Goal: Task Accomplishment & Management: Complete application form

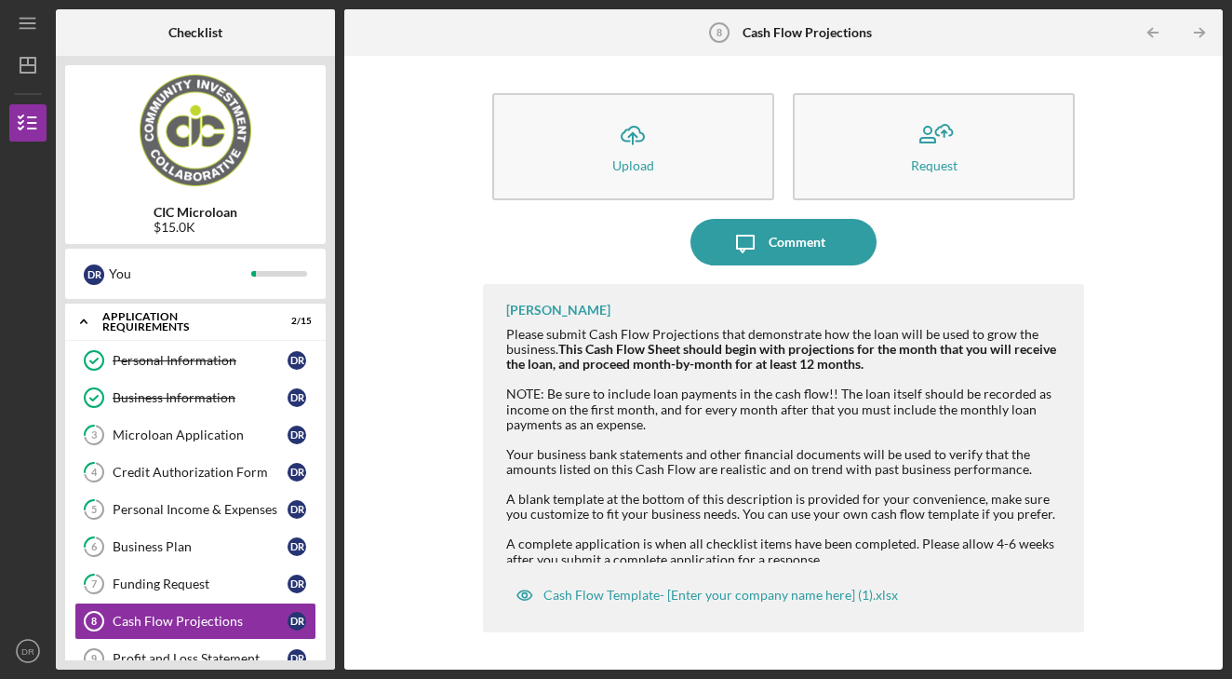
scroll to position [124, 0]
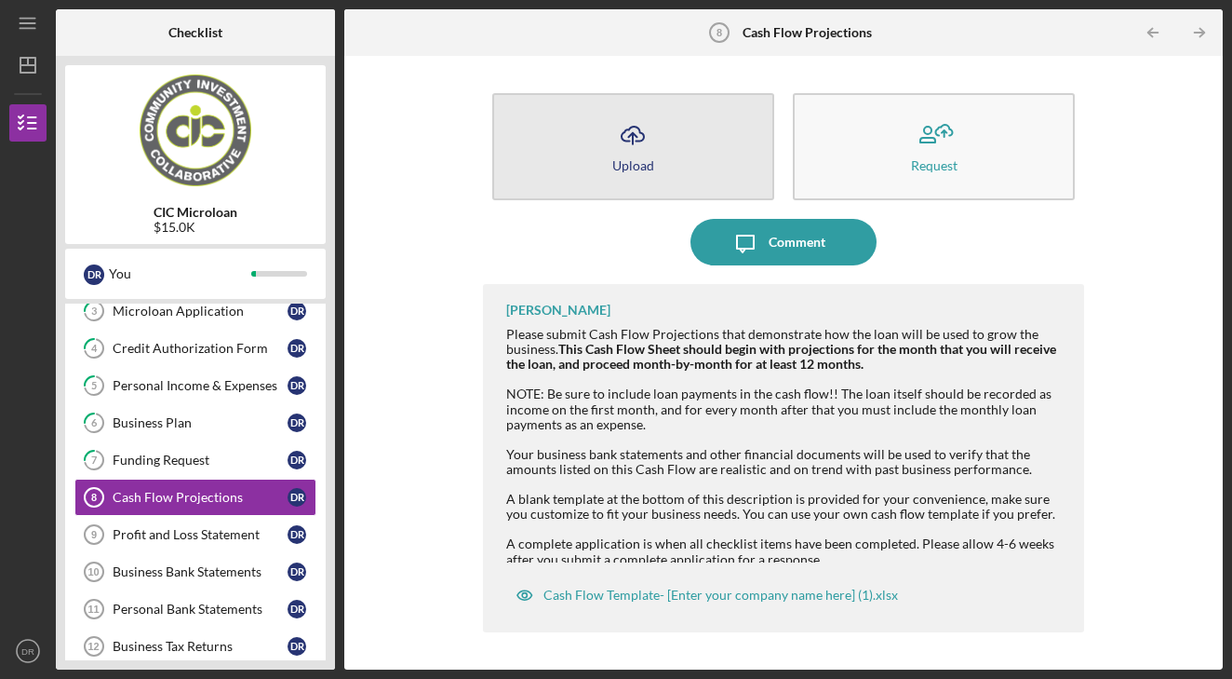
click at [618, 147] on icon "Icon/Upload" at bounding box center [633, 135] width 47 height 47
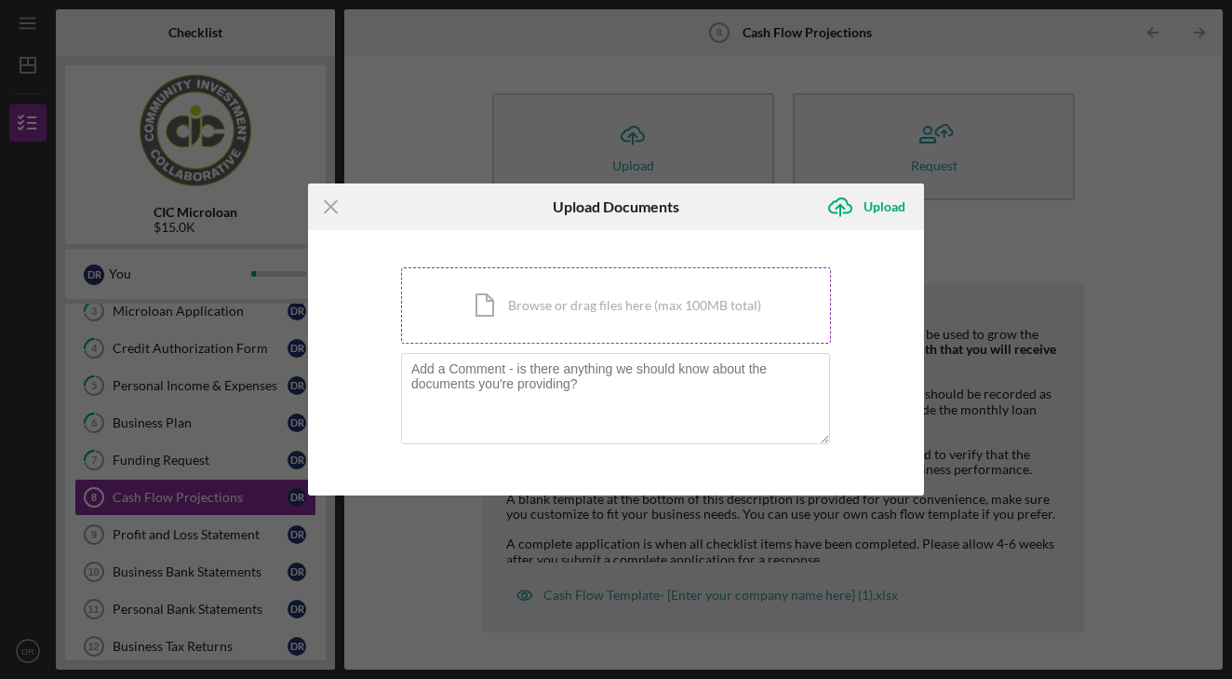
click at [651, 319] on div "Icon/Document Browse or drag files here (max 100MB total) Tap to choose files o…" at bounding box center [616, 305] width 430 height 76
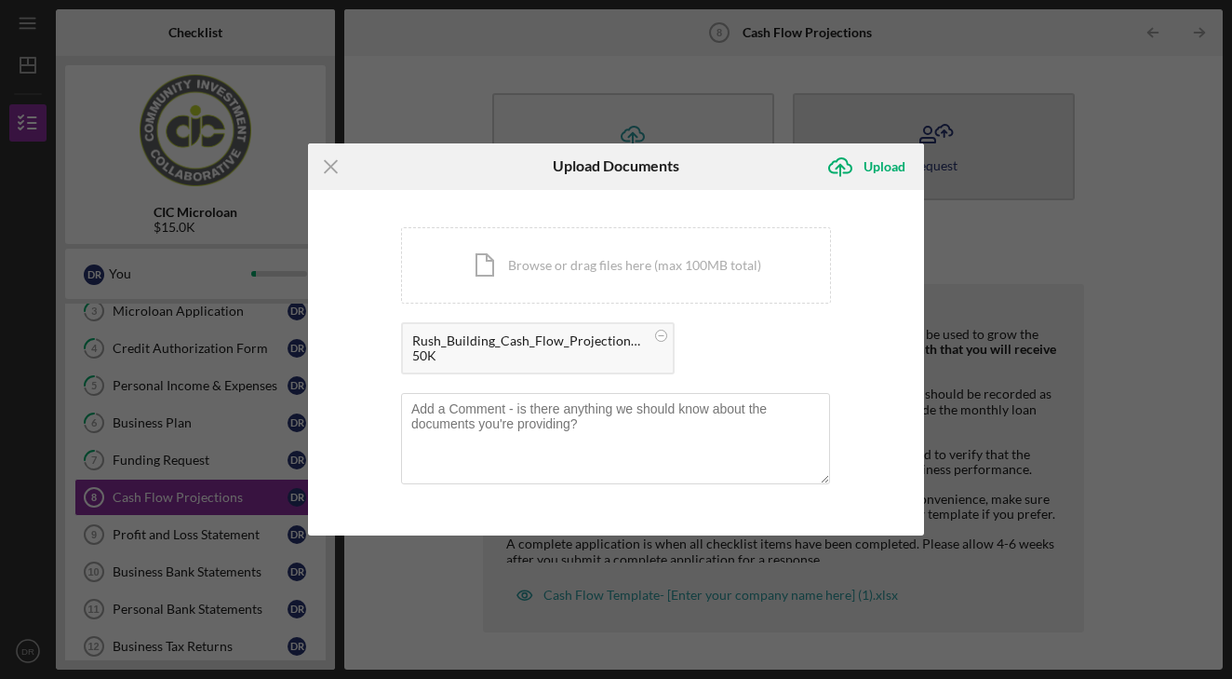
click at [861, 163] on icon "Icon/Upload" at bounding box center [840, 166] width 47 height 47
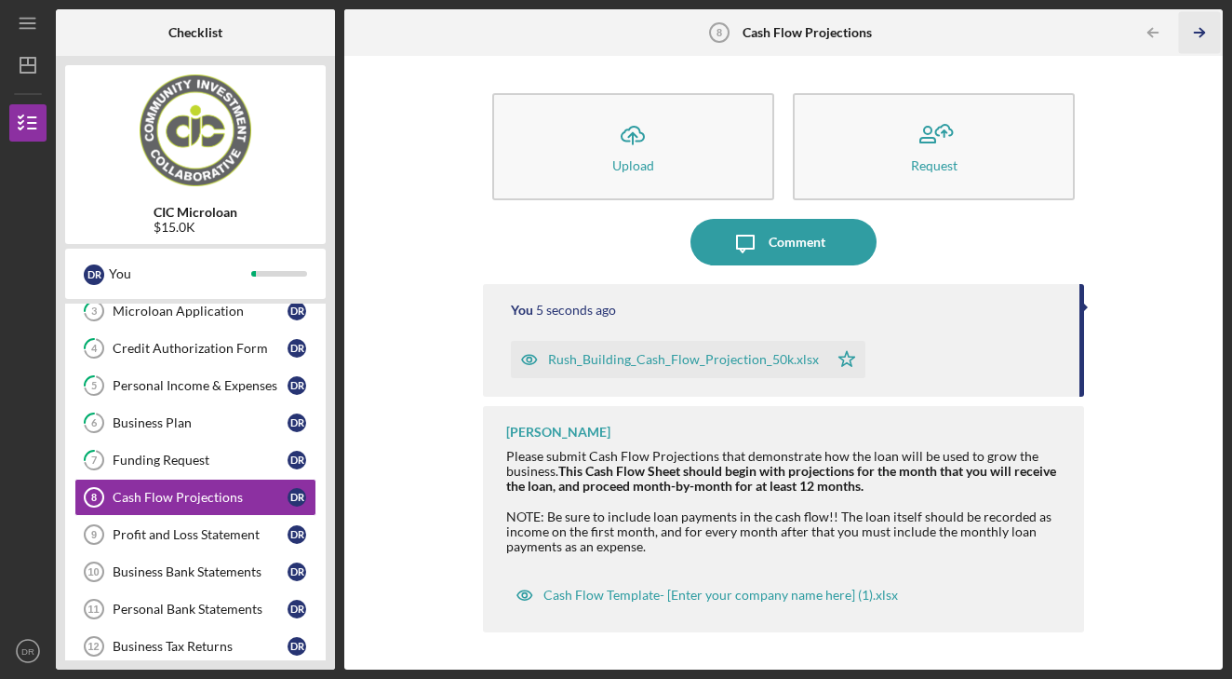
click at [1202, 33] on line "button" at bounding box center [1199, 33] width 9 height 0
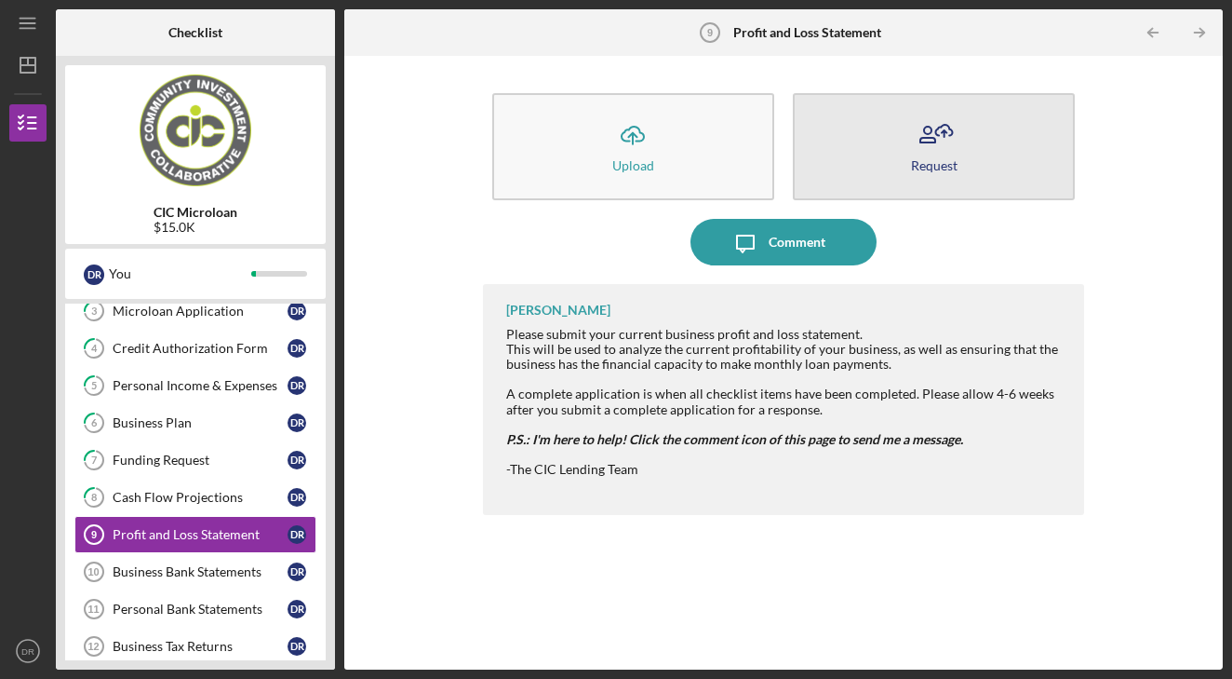
click at [985, 152] on button "Request" at bounding box center [934, 146] width 282 height 107
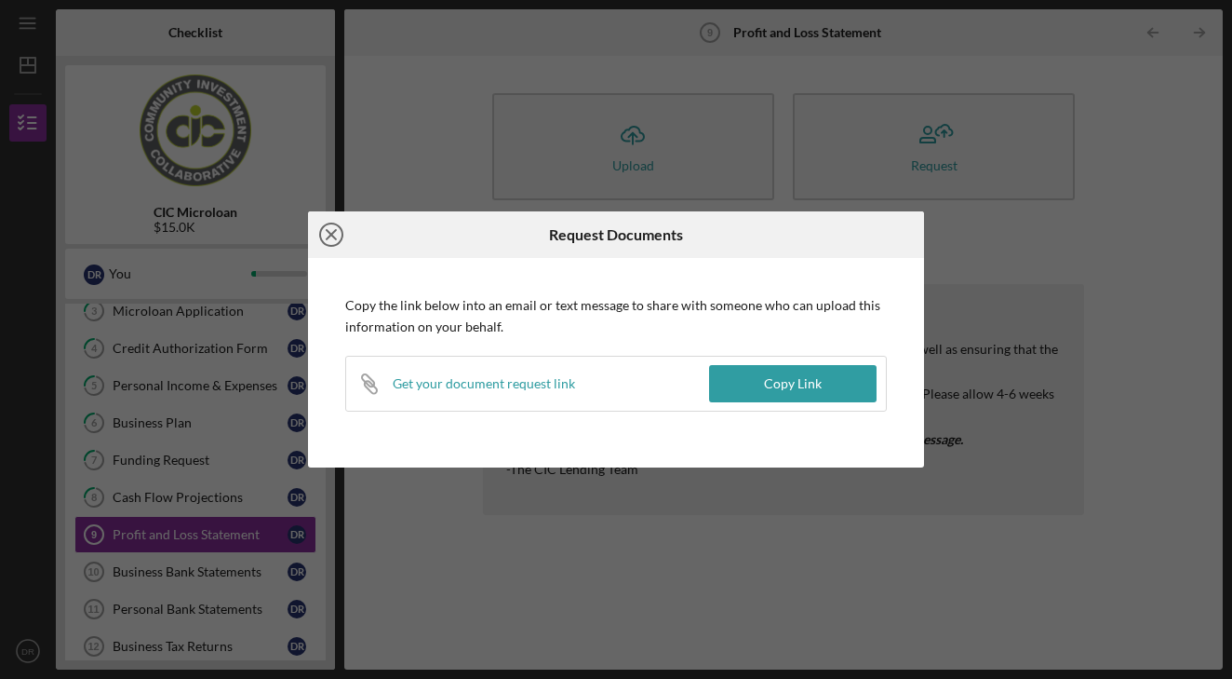
click at [326, 235] on icon "Icon/Close" at bounding box center [331, 234] width 47 height 47
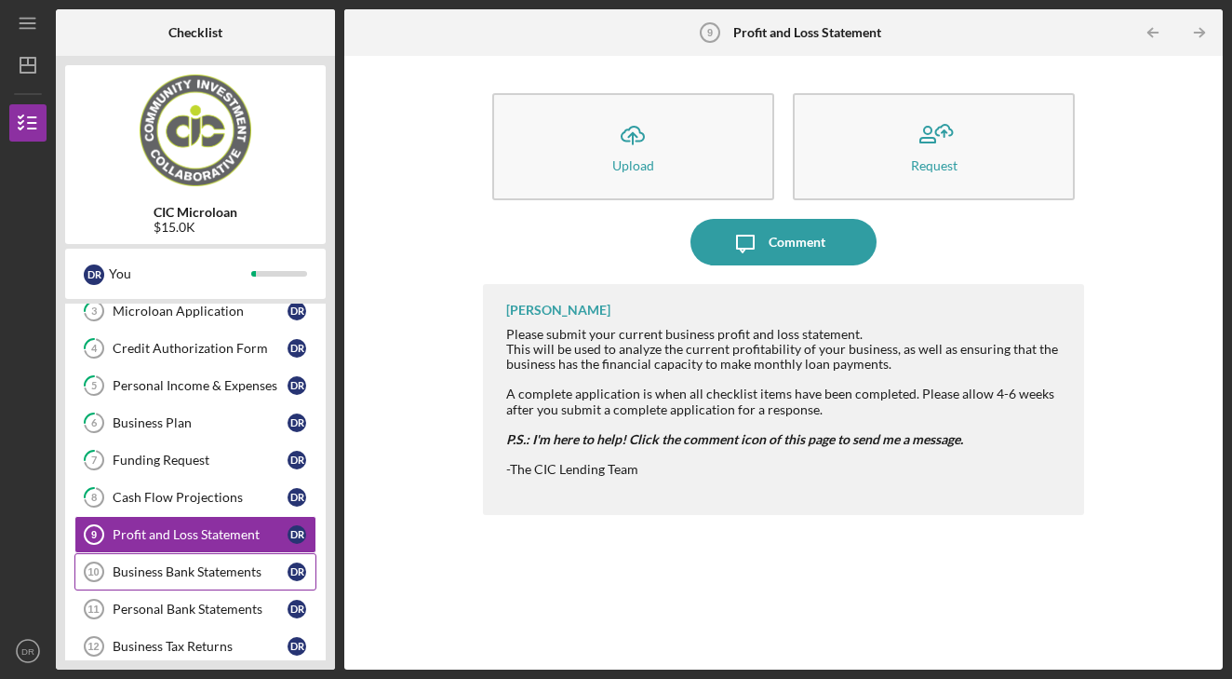
click at [188, 578] on div "Business Bank Statements" at bounding box center [200, 571] width 175 height 15
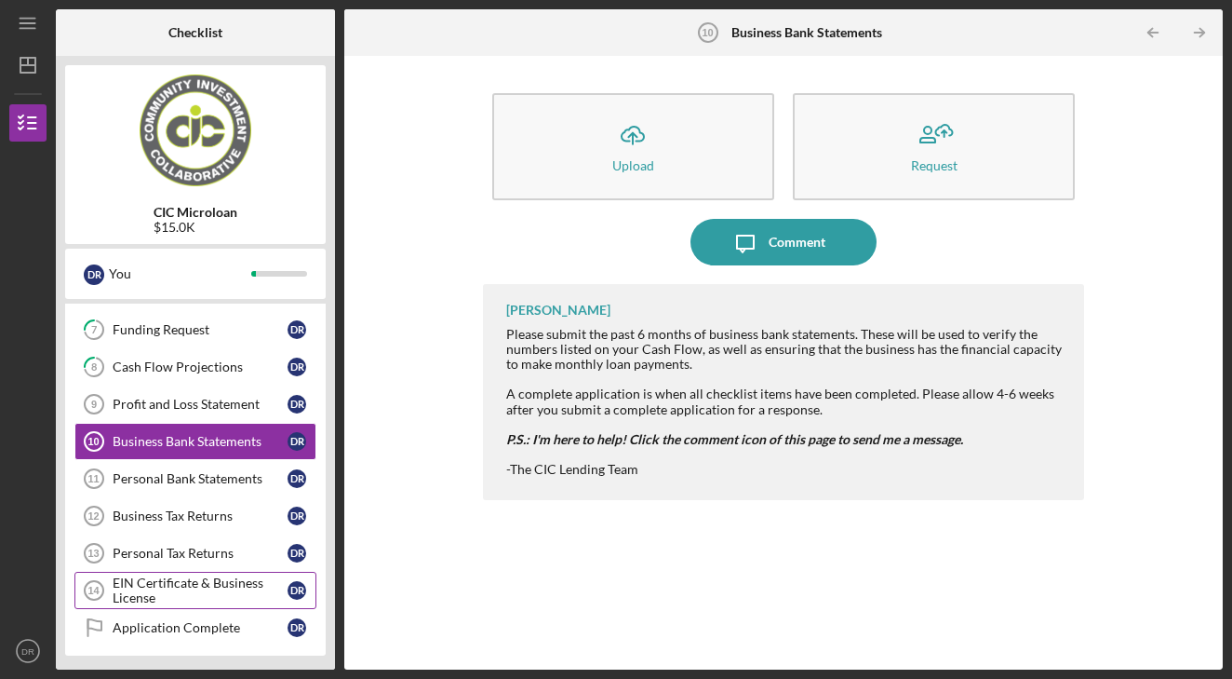
scroll to position [258, 0]
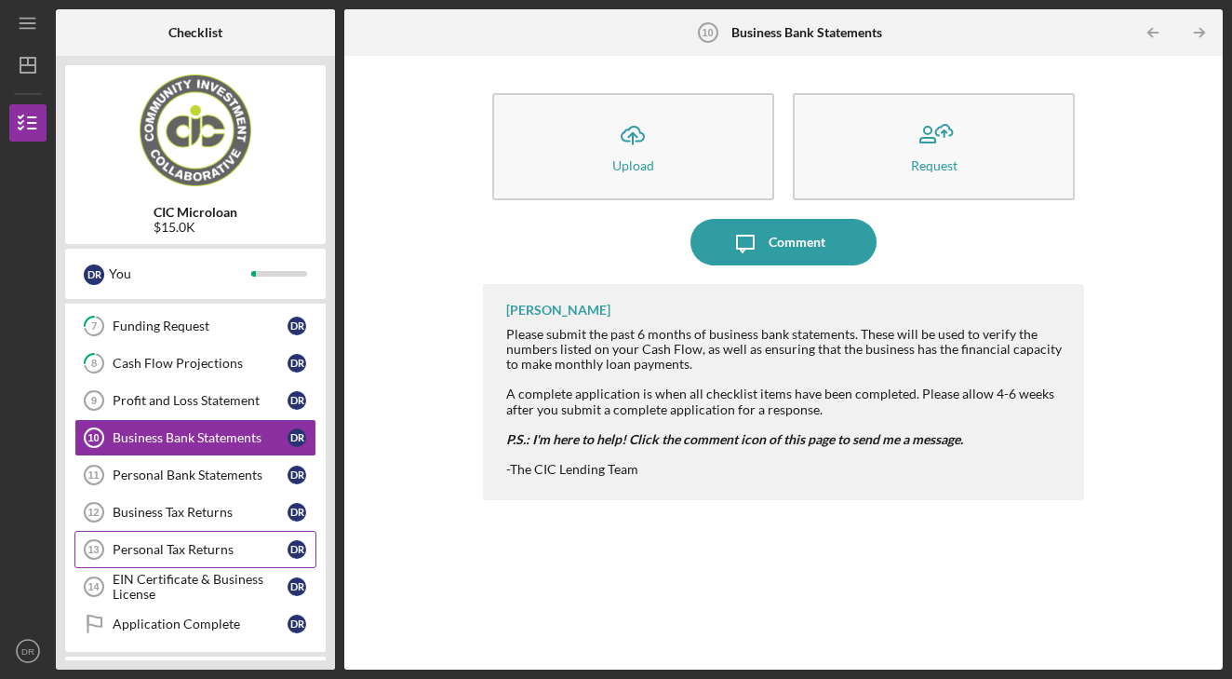
click at [191, 549] on div "Personal Tax Returns" at bounding box center [200, 549] width 175 height 15
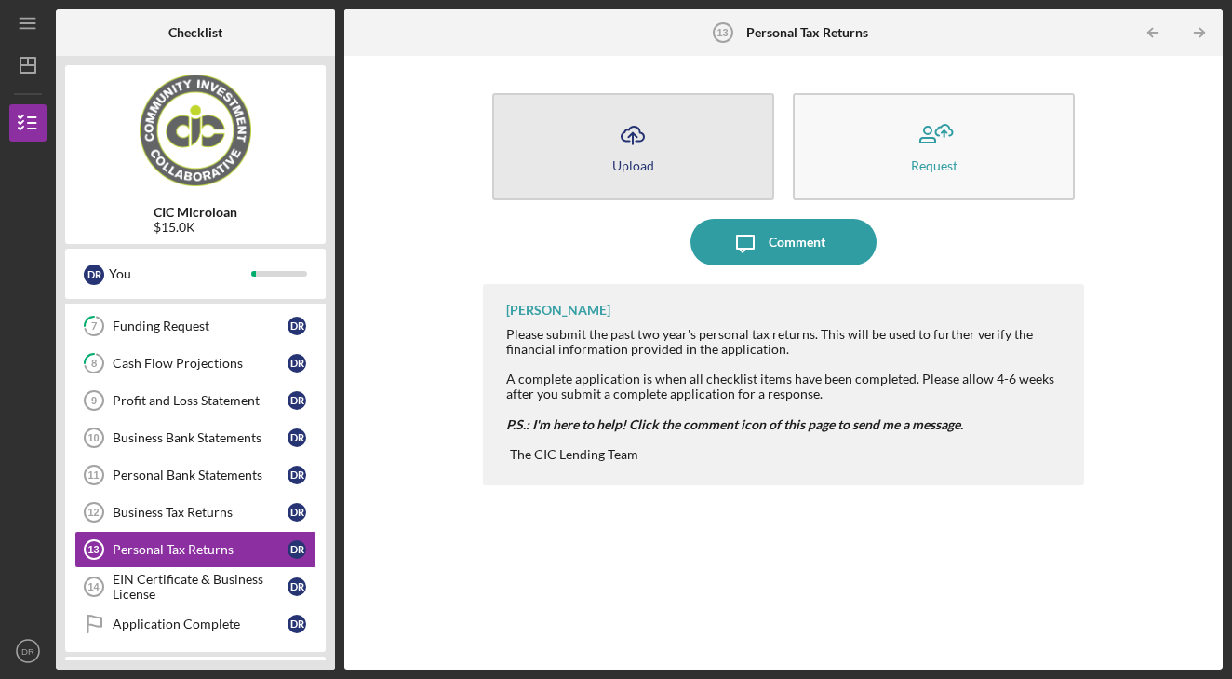
click at [599, 166] on button "Icon/Upload Upload" at bounding box center [633, 146] width 282 height 107
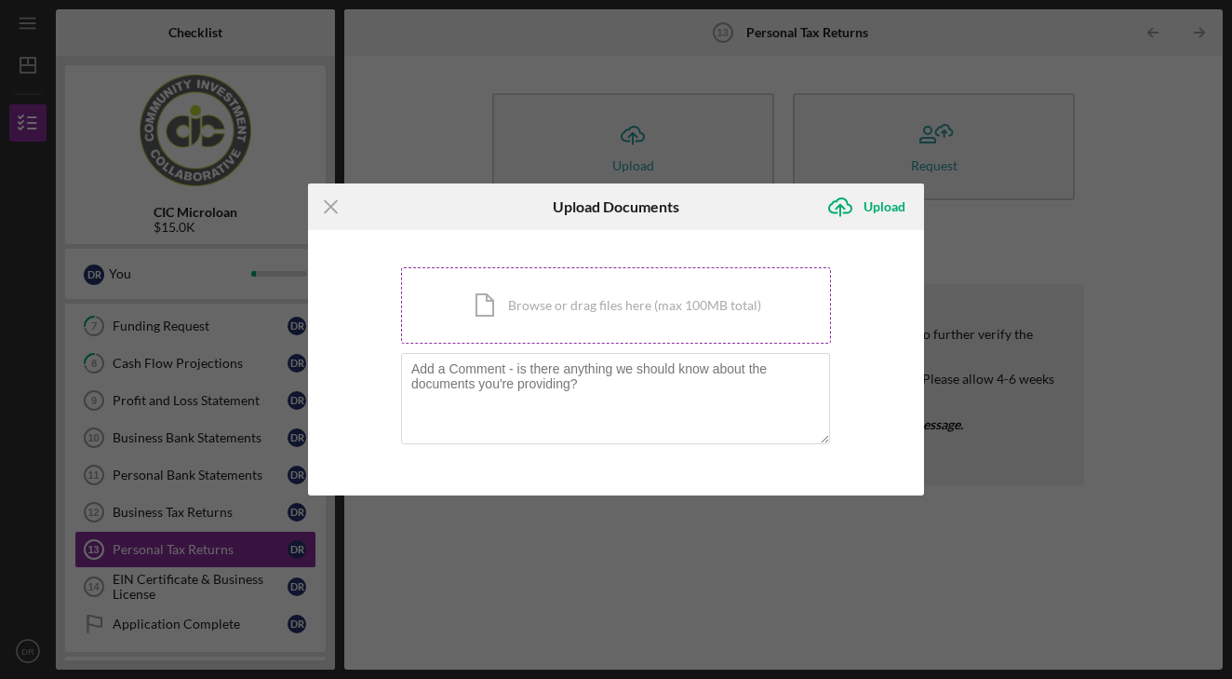
click at [625, 295] on div "Icon/Document Browse or drag files here (max 100MB total) Tap to choose files o…" at bounding box center [616, 305] width 430 height 76
drag, startPoint x: 327, startPoint y: 204, endPoint x: 341, endPoint y: 203, distance: 14.0
click at [331, 203] on icon "Icon/Menu Close" at bounding box center [331, 206] width 47 height 47
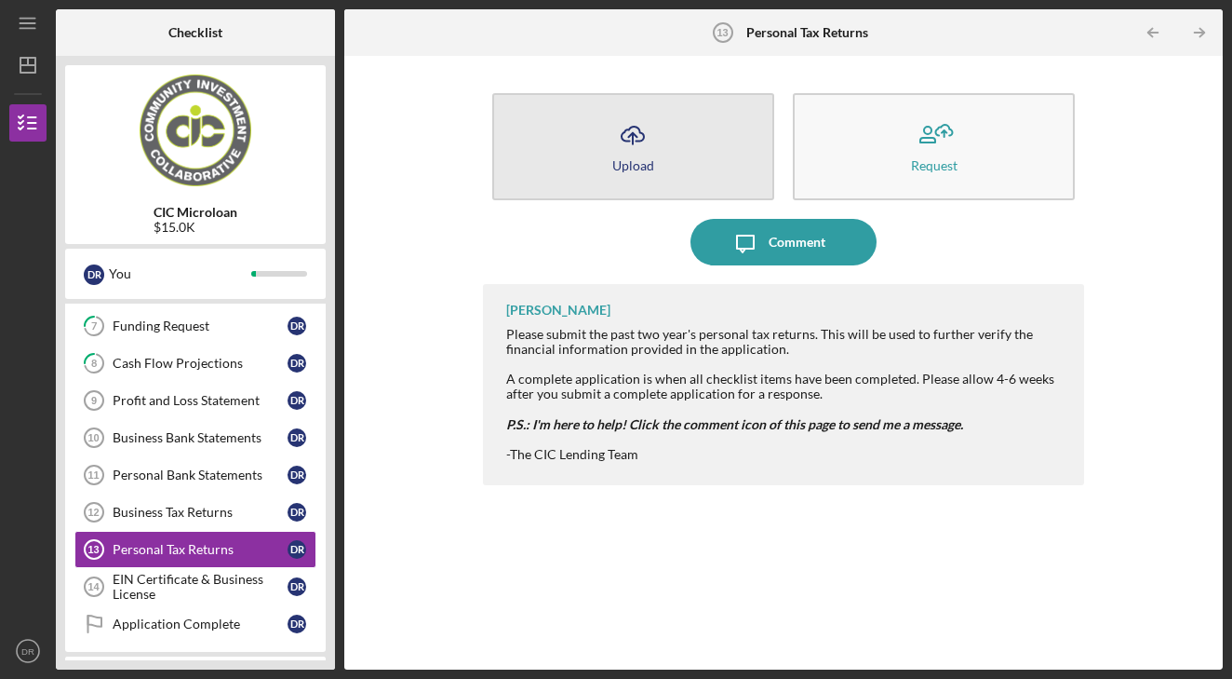
click at [559, 134] on button "Icon/Upload Upload" at bounding box center [633, 146] width 282 height 107
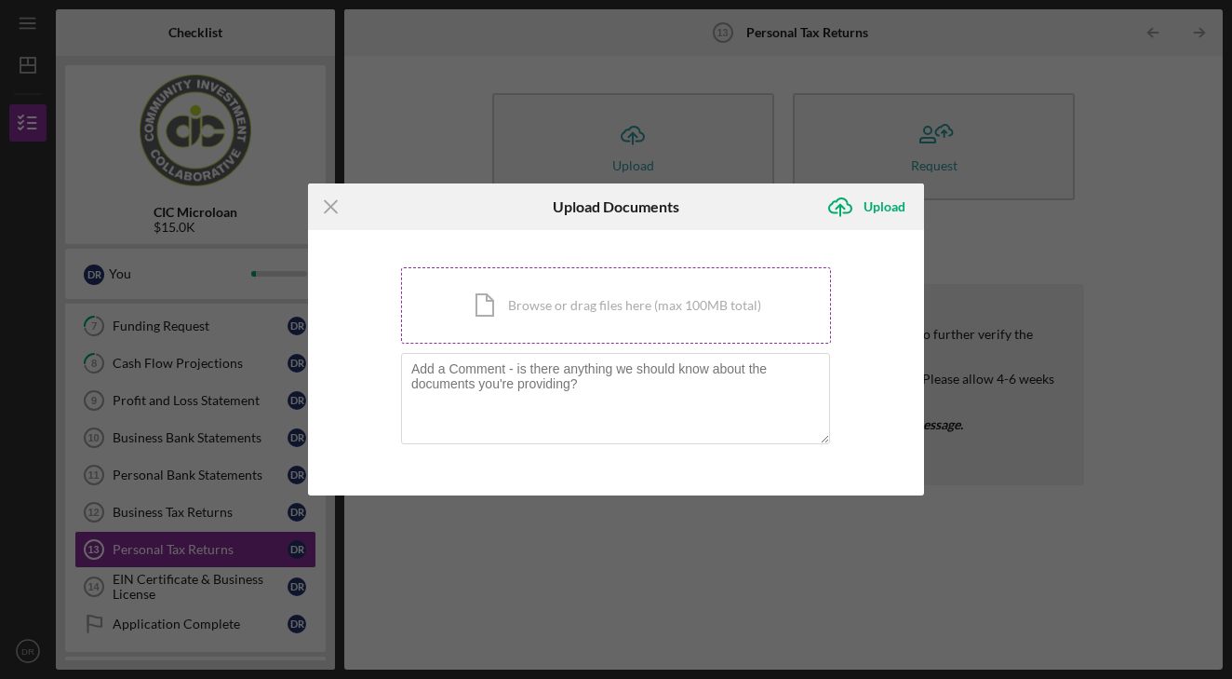
click at [560, 308] on div "Icon/Document Browse or drag files here (max 100MB total) Tap to choose files o…" at bounding box center [616, 305] width 430 height 76
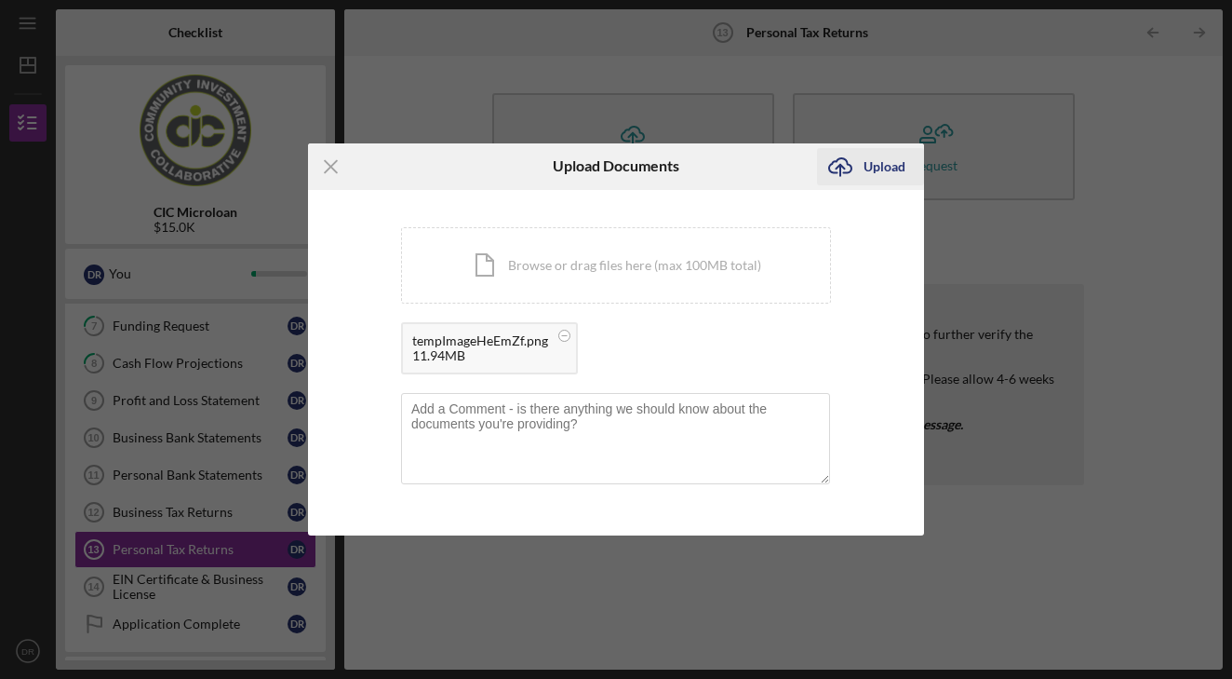
click at [858, 171] on icon "Icon/Upload" at bounding box center [840, 166] width 47 height 47
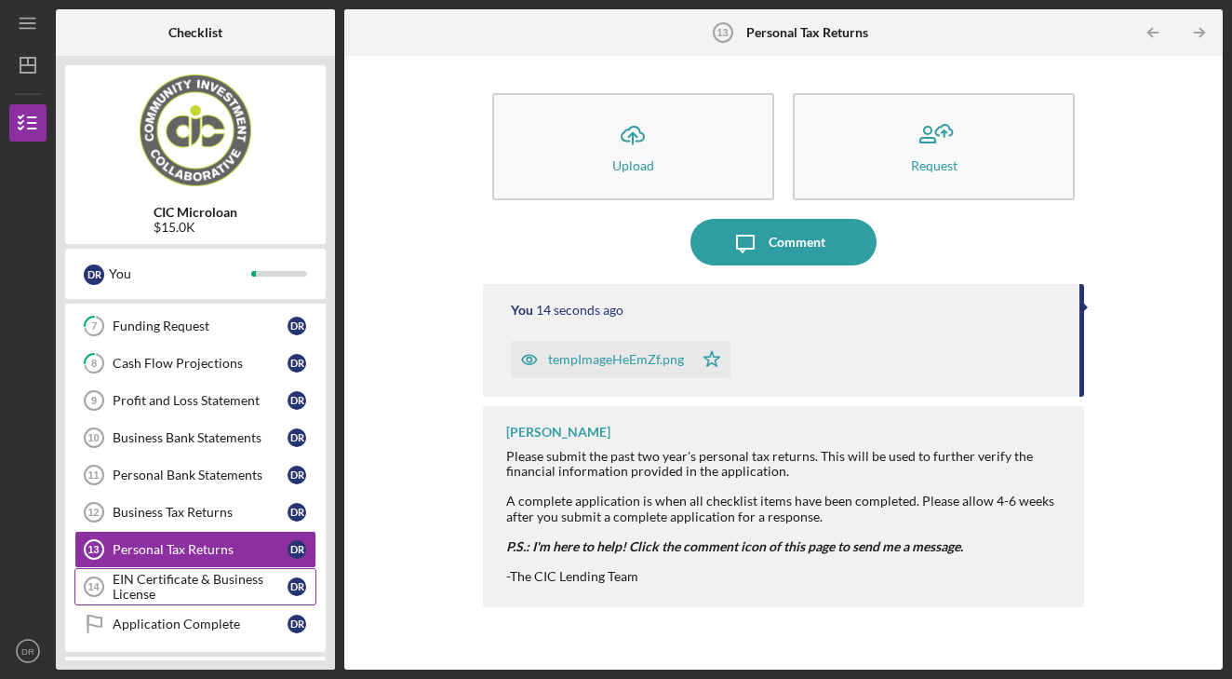
click at [170, 573] on div "EIN Certificate & Business License" at bounding box center [200, 586] width 175 height 30
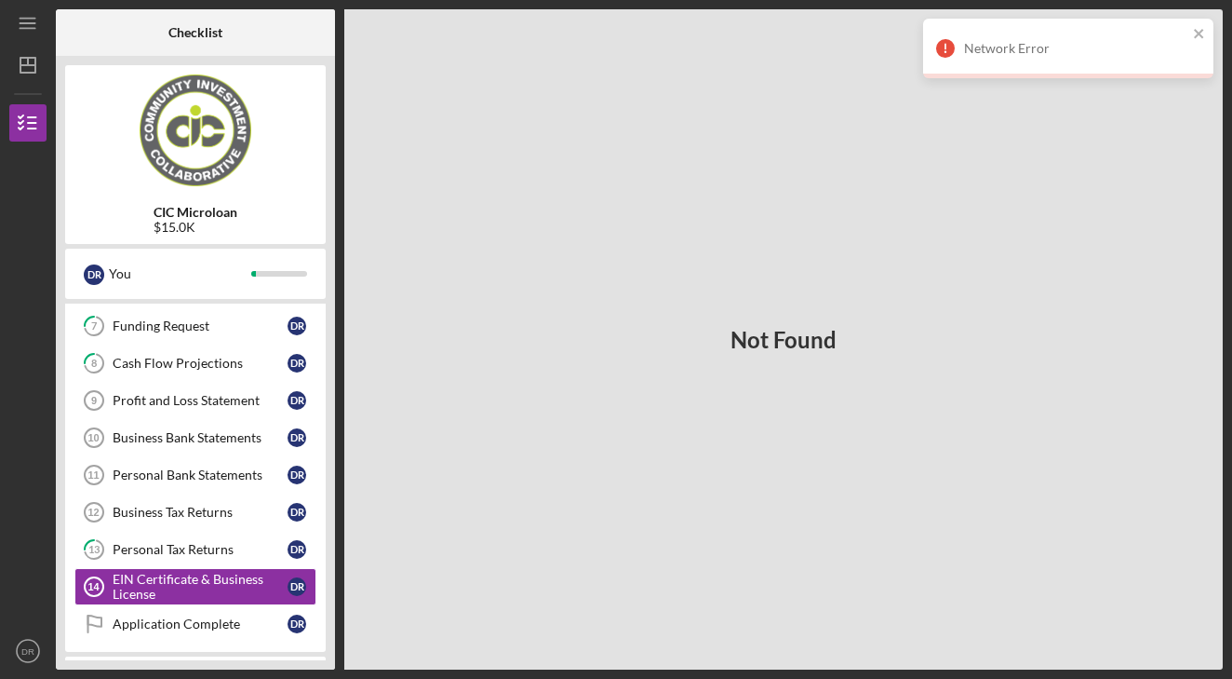
drag, startPoint x: 790, startPoint y: 334, endPoint x: 793, endPoint y: 352, distance: 17.9
click at [790, 334] on h3 "Not Found" at bounding box center [784, 340] width 106 height 26
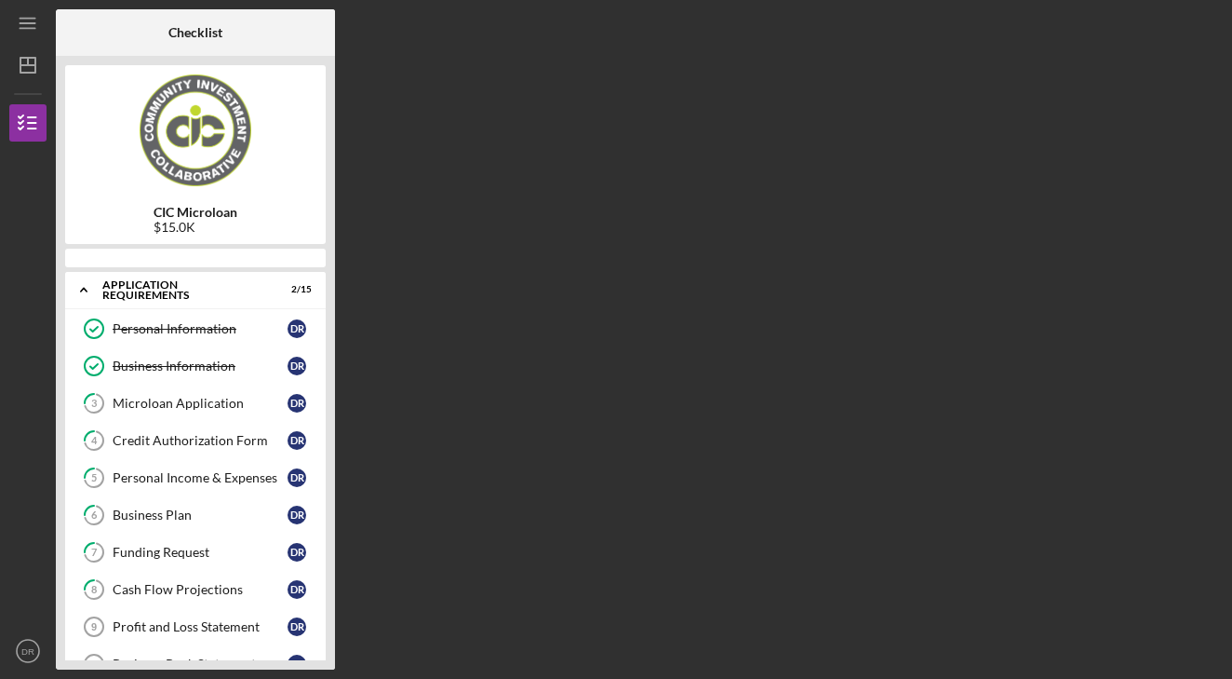
scroll to position [347, 0]
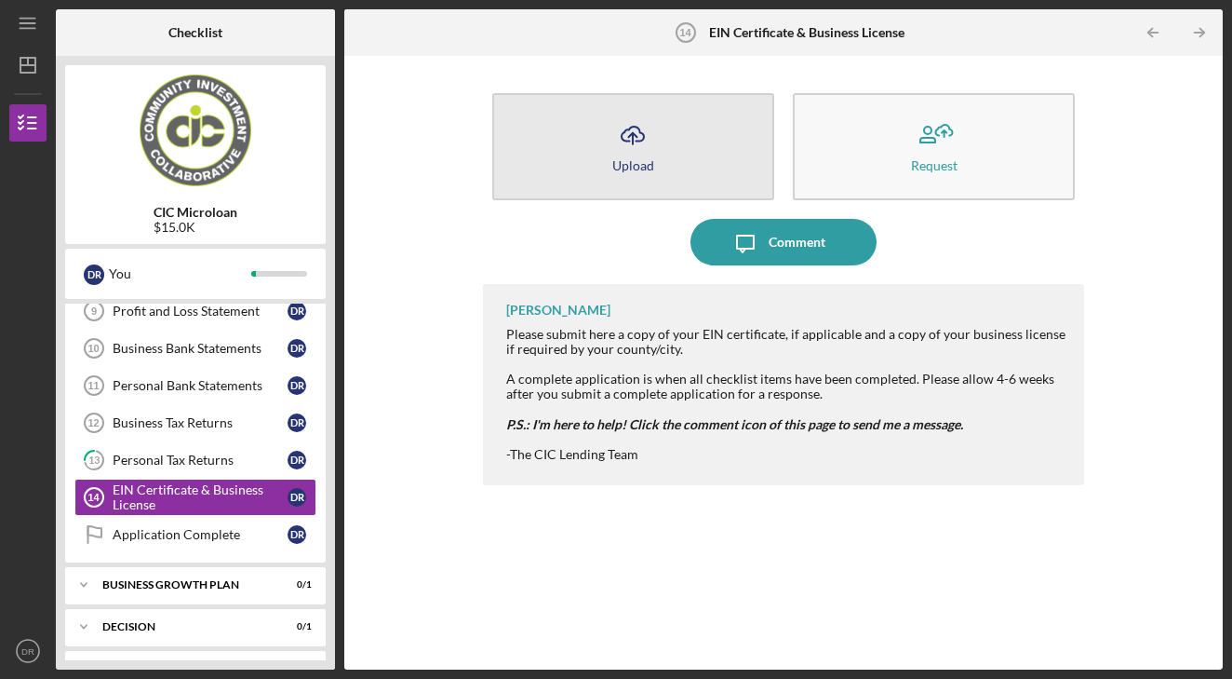
click at [626, 164] on div "Upload" at bounding box center [633, 165] width 42 height 14
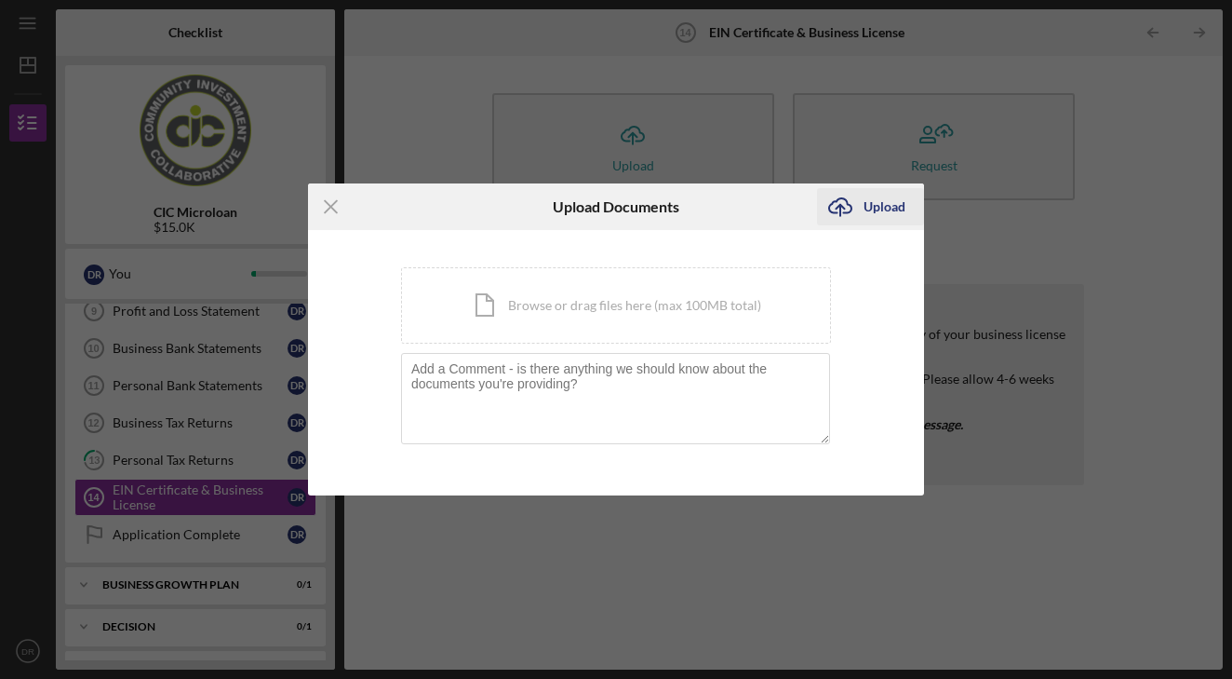
drag, startPoint x: 878, startPoint y: 198, endPoint x: 866, endPoint y: 218, distance: 23.0
click at [878, 198] on div "Upload" at bounding box center [885, 206] width 42 height 37
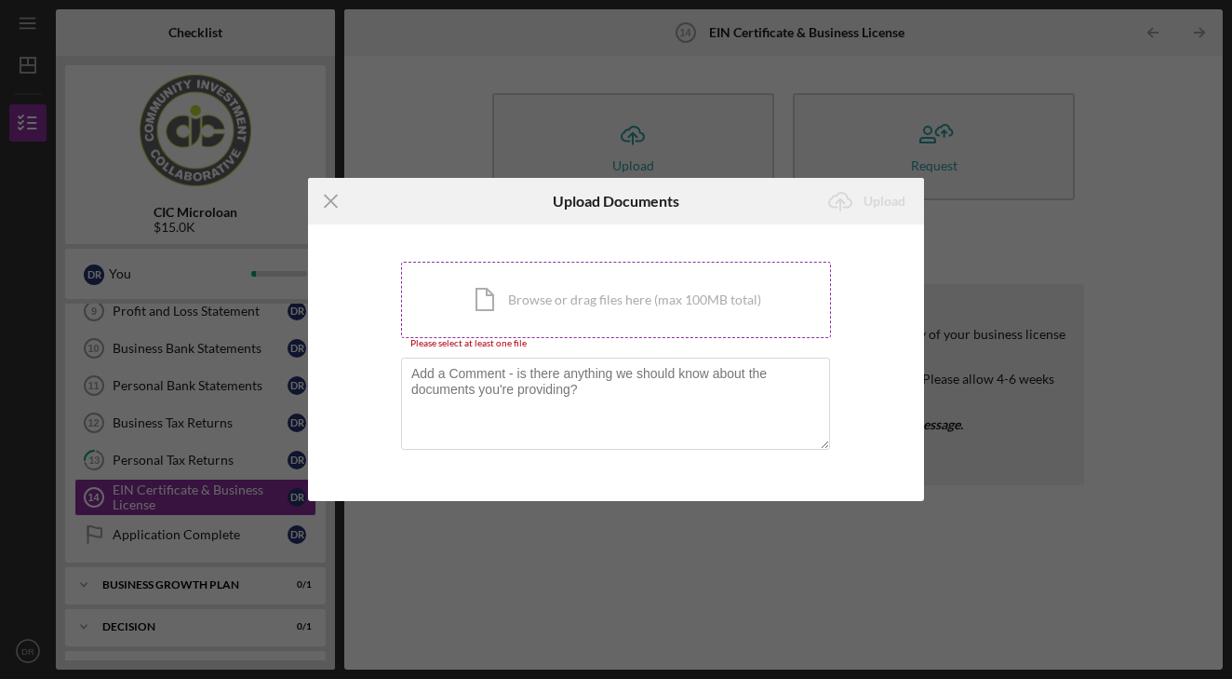
click at [523, 286] on div "Icon/Document Browse or drag files here (max 100MB total) Tap to choose files o…" at bounding box center [616, 300] width 430 height 76
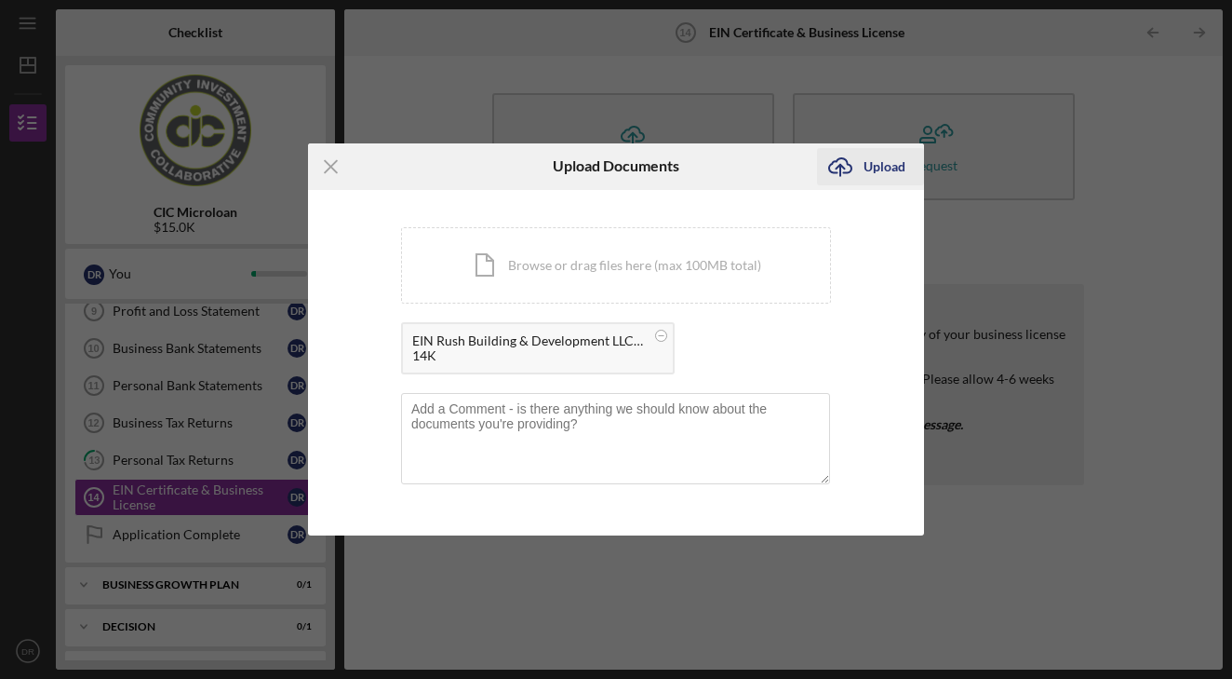
click at [890, 168] on div "Upload" at bounding box center [885, 166] width 42 height 37
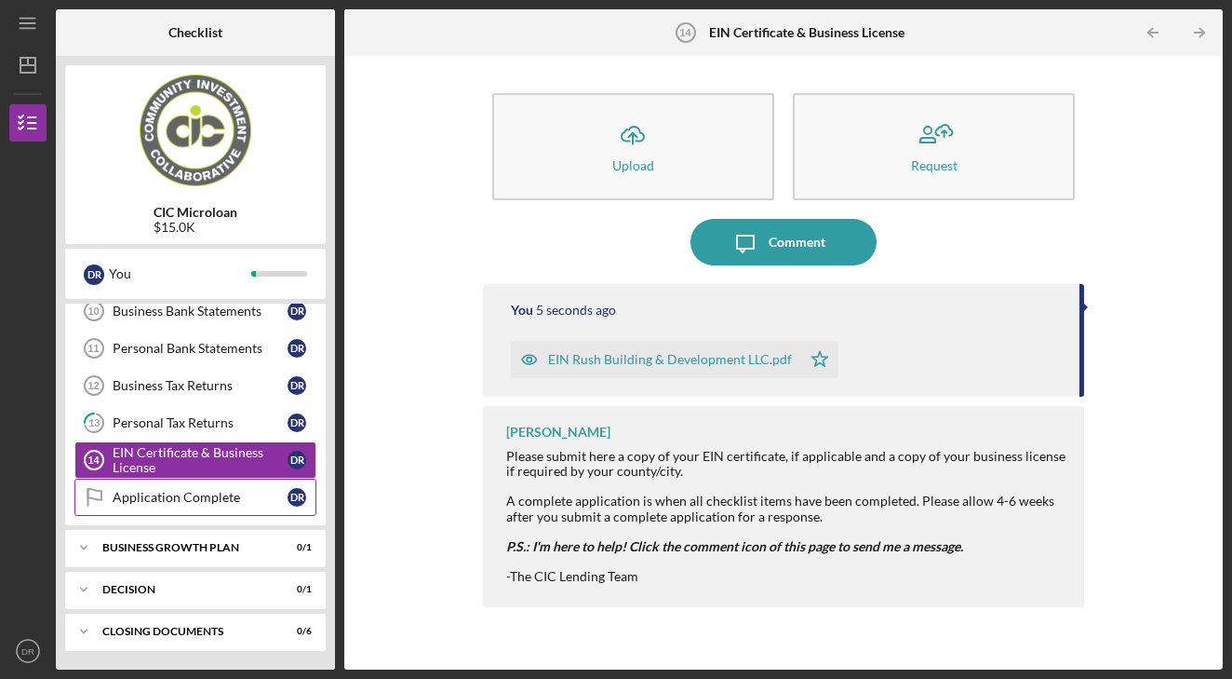
scroll to position [384, 0]
click at [208, 551] on div "Business Growth Plan" at bounding box center [202, 547] width 200 height 11
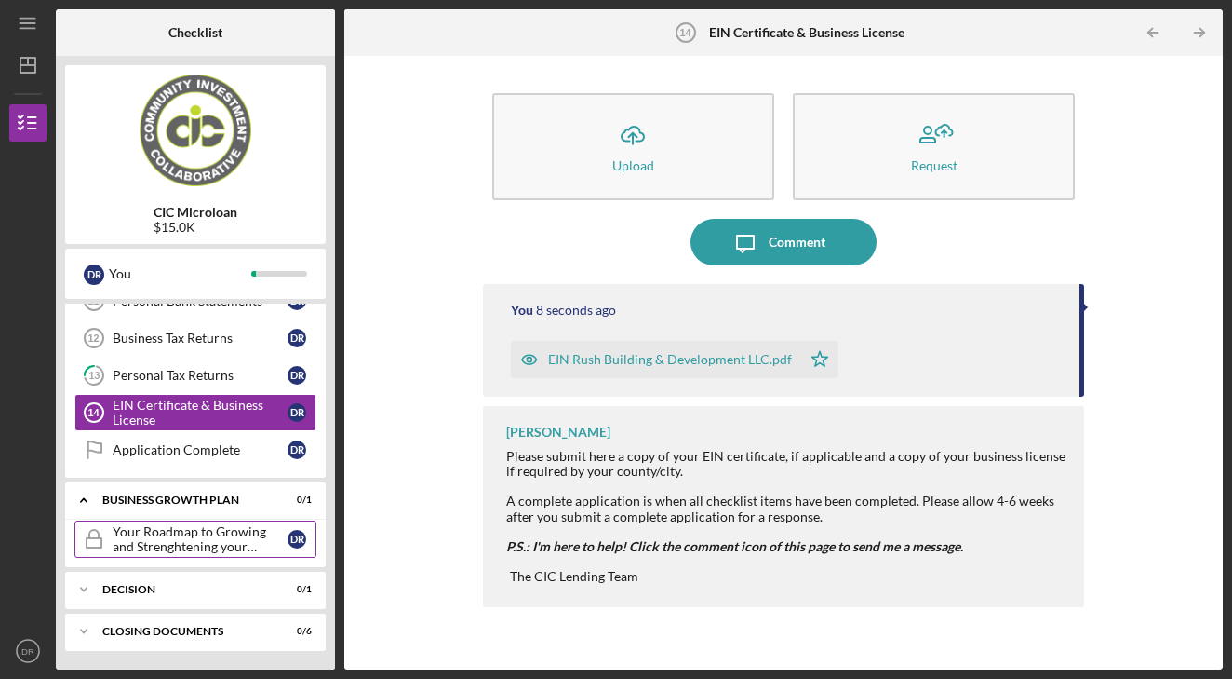
scroll to position [434, 0]
click at [189, 584] on div "Decision" at bounding box center [202, 589] width 200 height 11
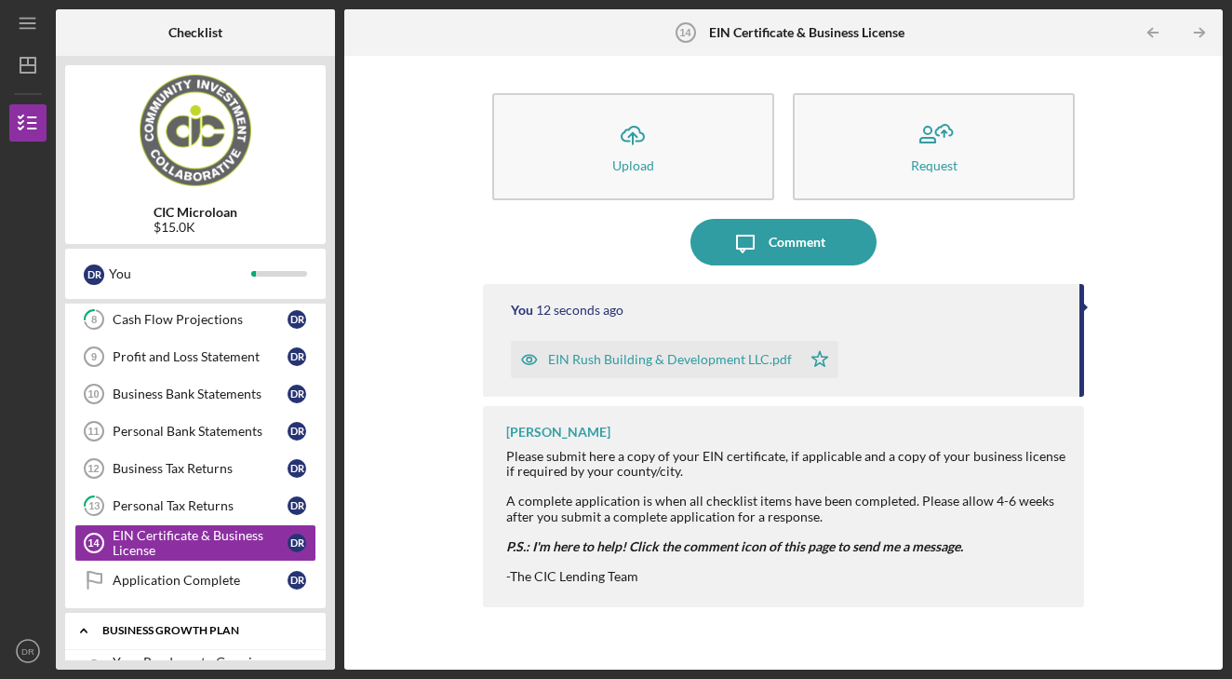
scroll to position [301, 0]
